Goal: Task Accomplishment & Management: Use online tool/utility

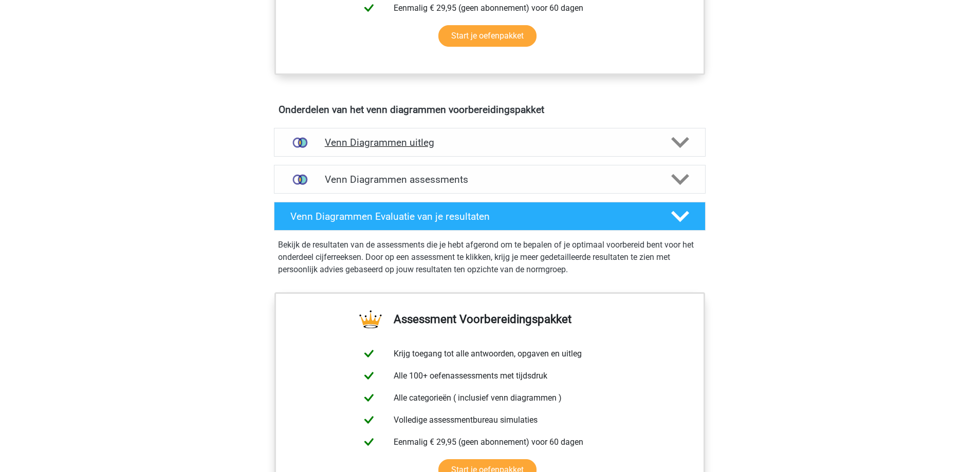
scroll to position [480, 0]
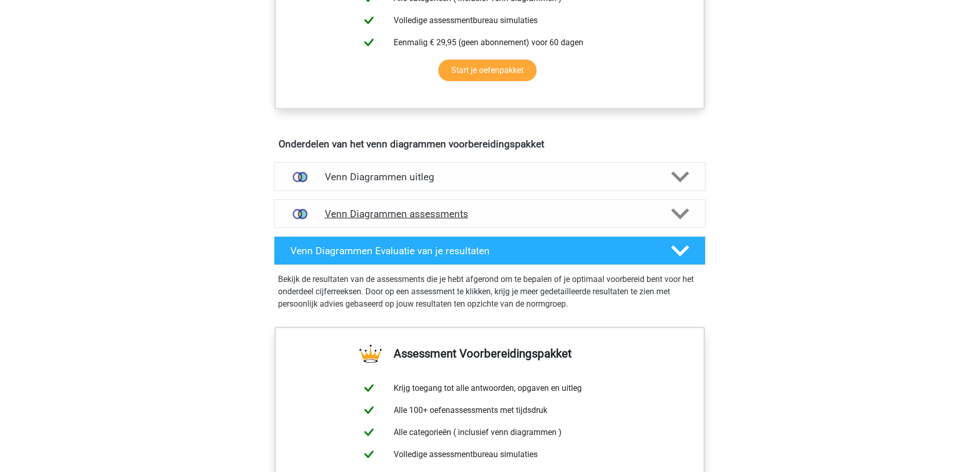
click at [678, 212] on icon at bounding box center [680, 214] width 18 height 18
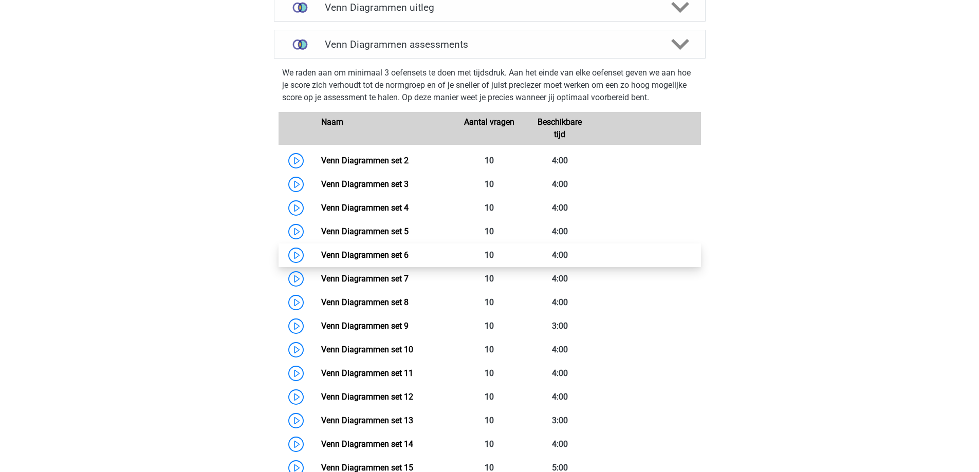
scroll to position [651, 0]
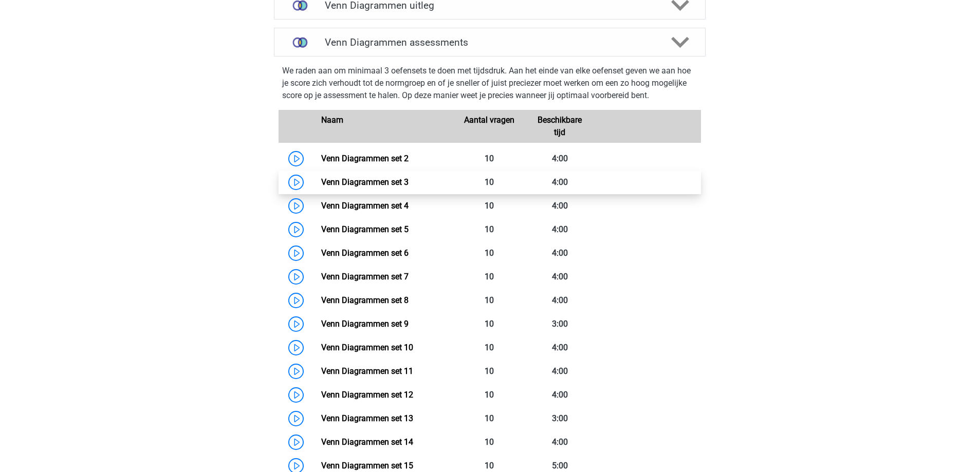
click at [385, 182] on link "Venn Diagrammen set 3" at bounding box center [364, 182] width 87 height 10
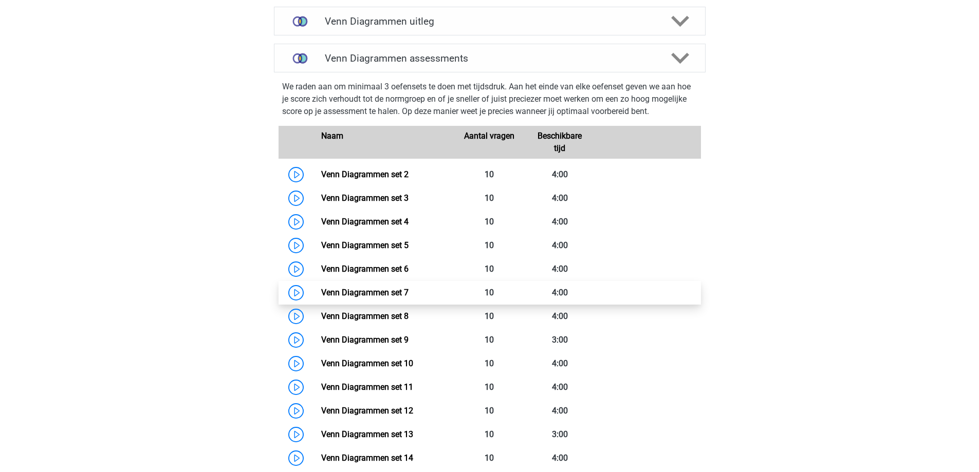
scroll to position [582, 0]
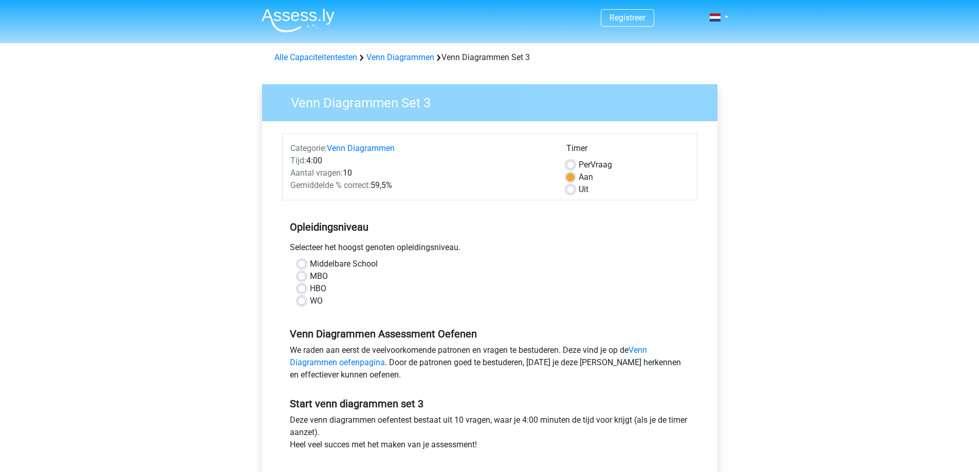
click at [310, 262] on label "Middelbare School" at bounding box center [344, 264] width 68 height 12
click at [303, 262] on input "Middelbare School" at bounding box center [302, 263] width 8 height 10
radio input "true"
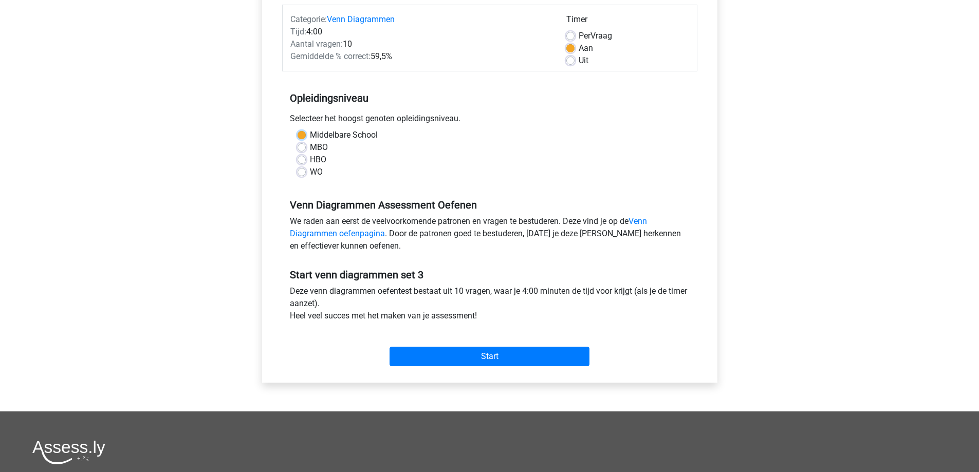
scroll to position [137, 0]
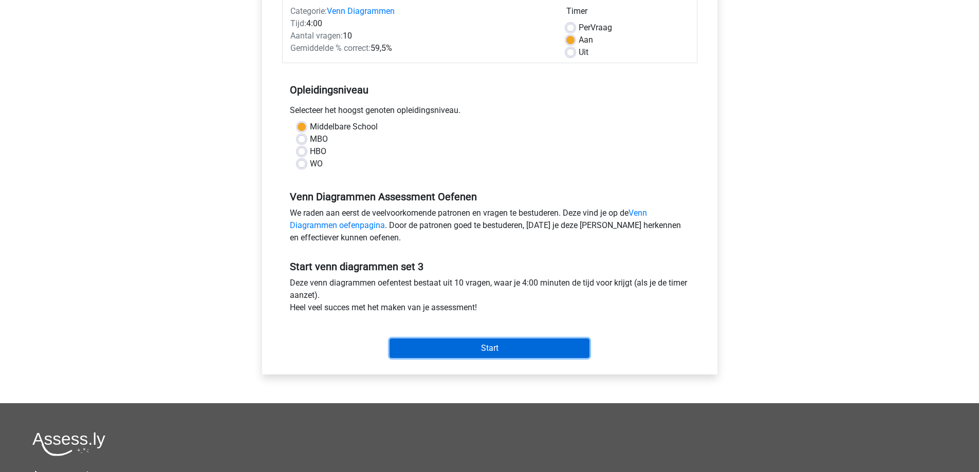
click at [509, 347] on input "Start" at bounding box center [490, 349] width 200 height 20
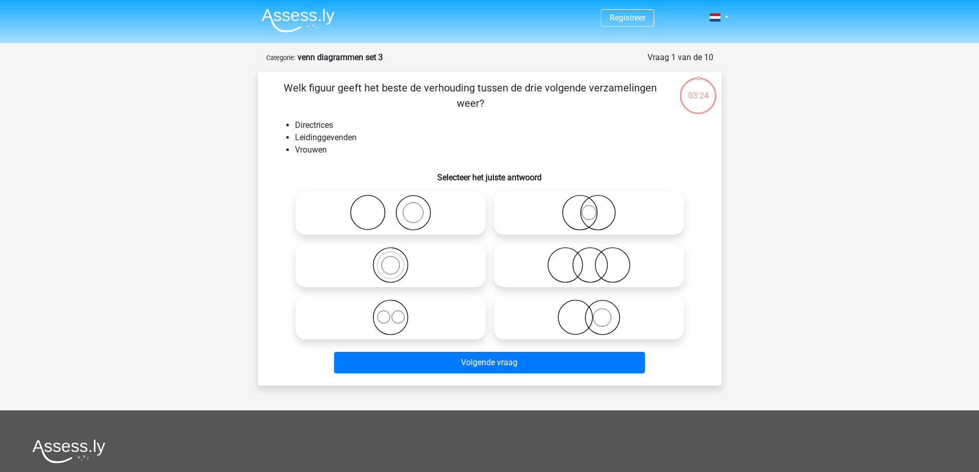
click at [631, 324] on icon at bounding box center [589, 318] width 182 height 36
click at [596, 312] on input "radio" at bounding box center [592, 309] width 7 height 7
radio input "true"
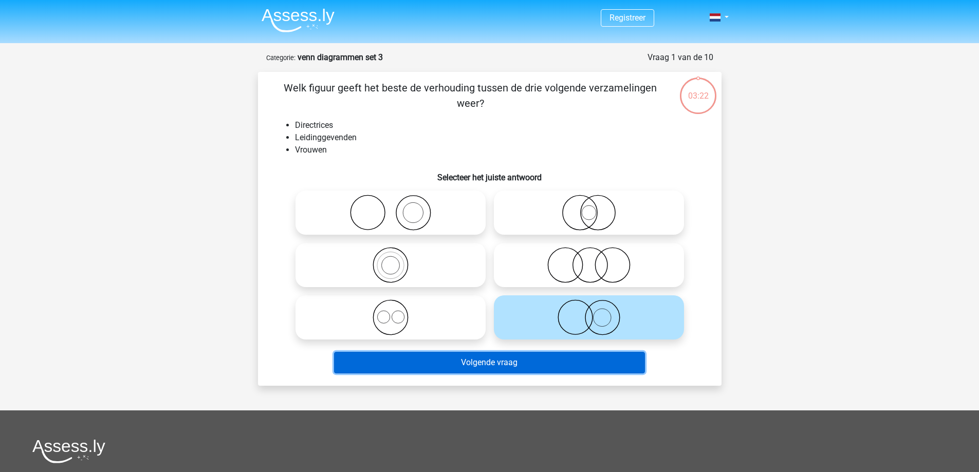
click at [576, 364] on button "Volgende vraag" at bounding box center [489, 363] width 311 height 22
